Goal: Task Accomplishment & Management: Complete application form

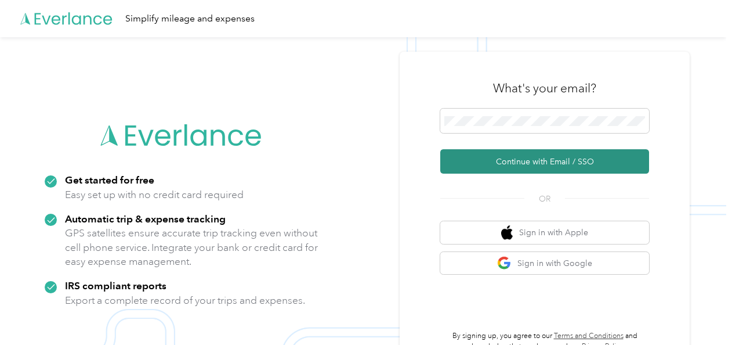
click at [498, 158] on button "Continue with Email / SSO" at bounding box center [544, 161] width 209 height 24
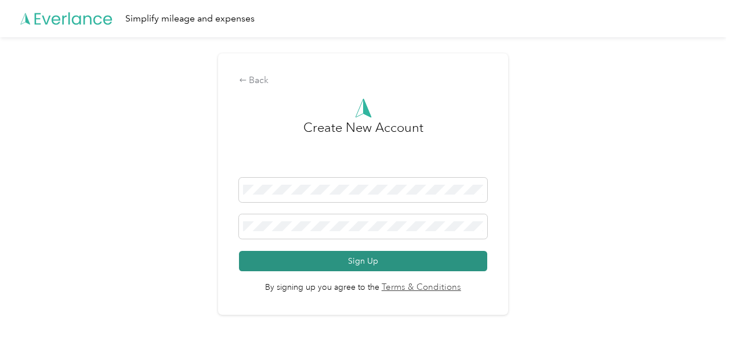
click at [481, 263] on button "Sign Up" at bounding box center [363, 261] width 249 height 20
